Goal: Check status

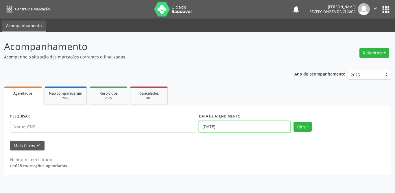
click at [235, 126] on input "[DATE]" at bounding box center [245, 127] width 92 height 12
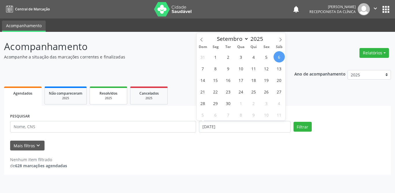
click at [115, 89] on link "Resolvidos 2025" at bounding box center [109, 96] width 38 height 18
click at [115, 94] on span "Resolvidos" at bounding box center [109, 93] width 18 height 5
click at [114, 99] on div "2025" at bounding box center [108, 98] width 29 height 4
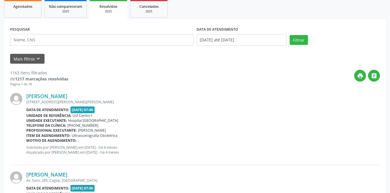
scroll to position [116, 0]
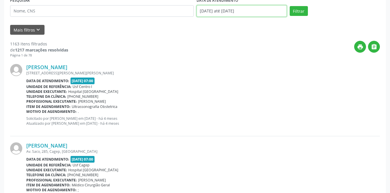
click at [217, 11] on input "[DATE] até [DATE]" at bounding box center [242, 11] width 90 height 12
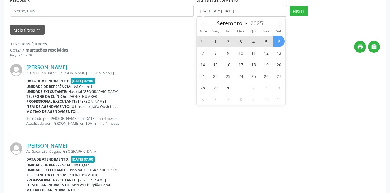
click at [216, 40] on span "1" at bounding box center [215, 41] width 11 height 11
type input "[DATE]"
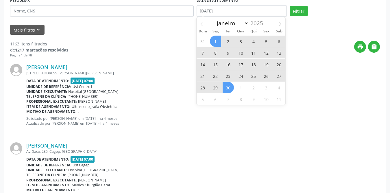
click at [229, 90] on span "30" at bounding box center [228, 87] width 11 height 11
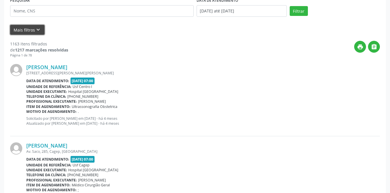
click at [29, 30] on button "Mais filtros keyboard_arrow_down" at bounding box center [27, 30] width 34 height 10
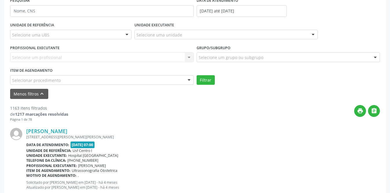
click at [106, 37] on div "Selecione uma UBS" at bounding box center [71, 35] width 122 height 10
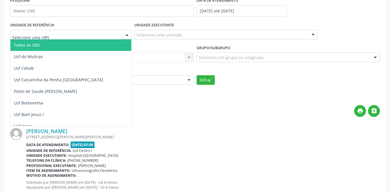
click at [74, 46] on span "Todas as UBS" at bounding box center [81, 45] width 142 height 12
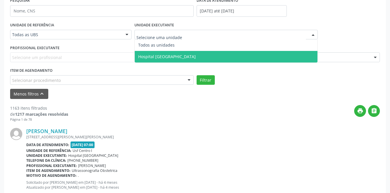
click at [158, 56] on span "Hospital [GEOGRAPHIC_DATA]" at bounding box center [167, 56] width 58 height 5
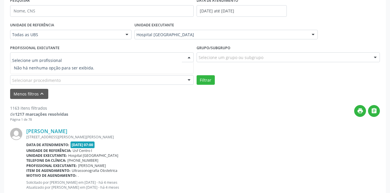
click at [74, 57] on div at bounding box center [102, 57] width 184 height 10
click at [74, 57] on input "text" at bounding box center [97, 60] width 170 height 12
click at [102, 45] on div "PROFISSIONAL EXECUTANTE Selecione um profissional Nenhum resultado encontrado p…" at bounding box center [102, 54] width 187 height 23
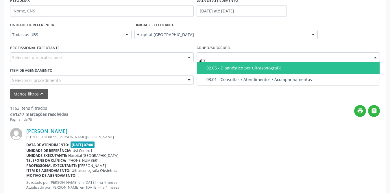
type input "ultra"
click at [242, 68] on div "02.05 - Diagnóstico por ultrasonografia" at bounding box center [292, 68] width 170 height 5
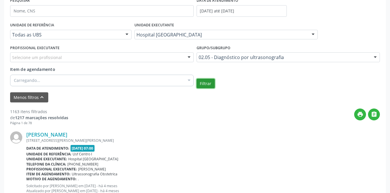
click at [214, 83] on button "Filtrar" at bounding box center [206, 84] width 18 height 10
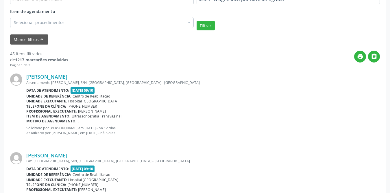
scroll to position [203, 0]
